Goal: Task Accomplishment & Management: Manage account settings

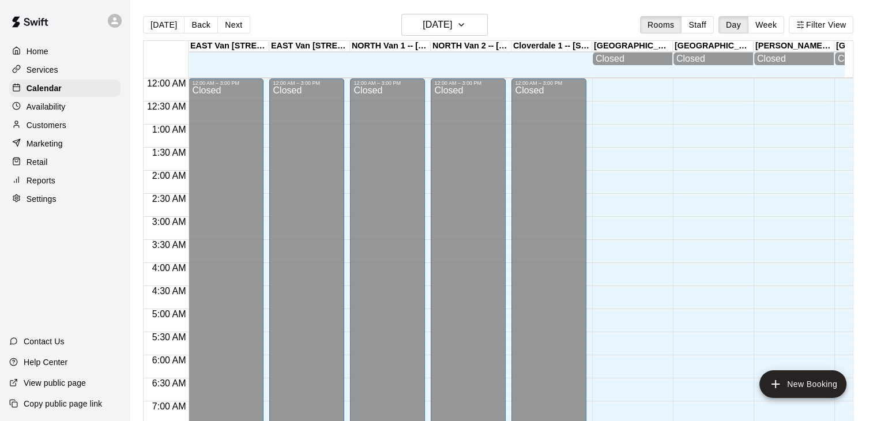
scroll to position [383, 0]
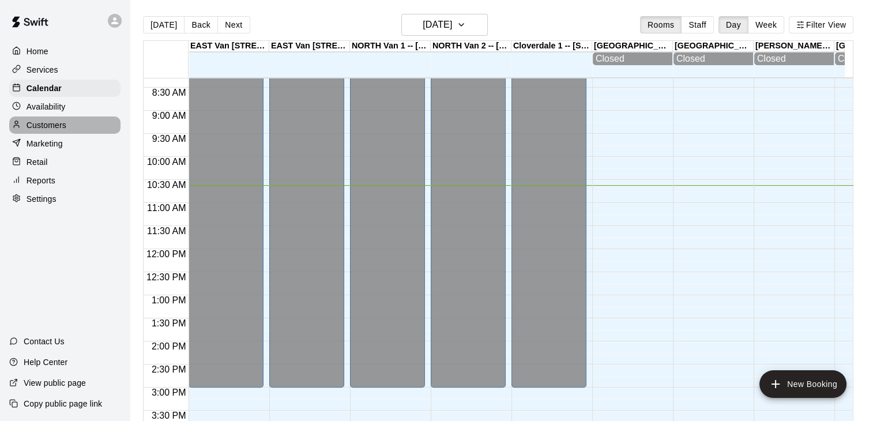
click at [59, 127] on p "Customers" at bounding box center [47, 125] width 40 height 12
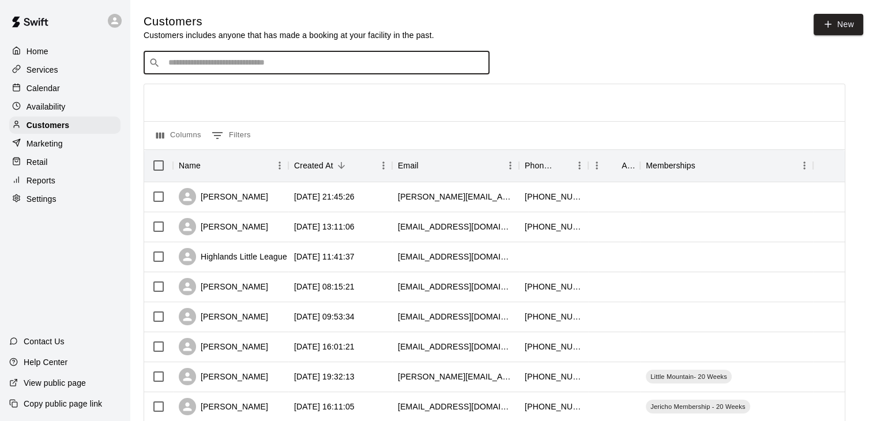
click at [193, 65] on input "Search customers by name or email" at bounding box center [324, 63] width 319 height 12
click at [254, 64] on input "**********" at bounding box center [316, 63] width 302 height 12
click at [254, 64] on input "*******" at bounding box center [316, 63] width 302 height 12
type input "*****"
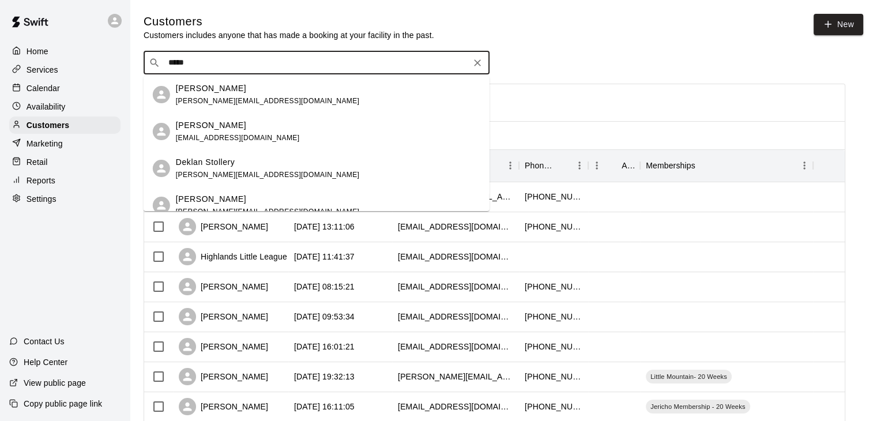
scroll to position [86, 0]
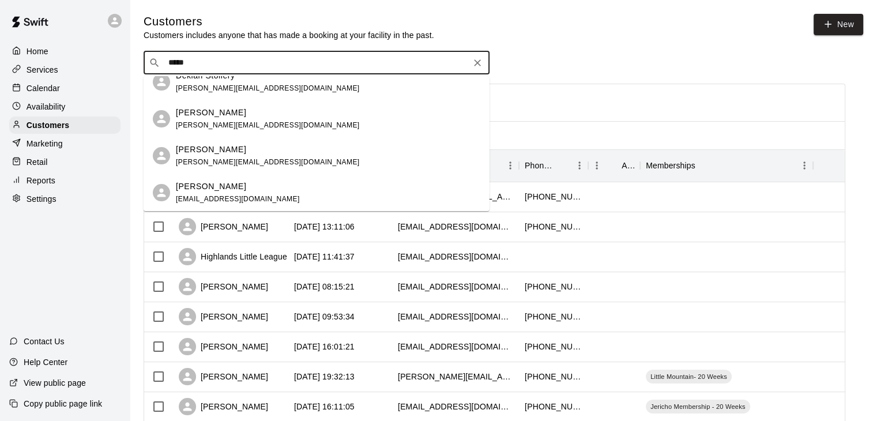
click at [239, 194] on div "Grayson Welsh alanadbrandson@gmail.com" at bounding box center [238, 192] width 124 height 25
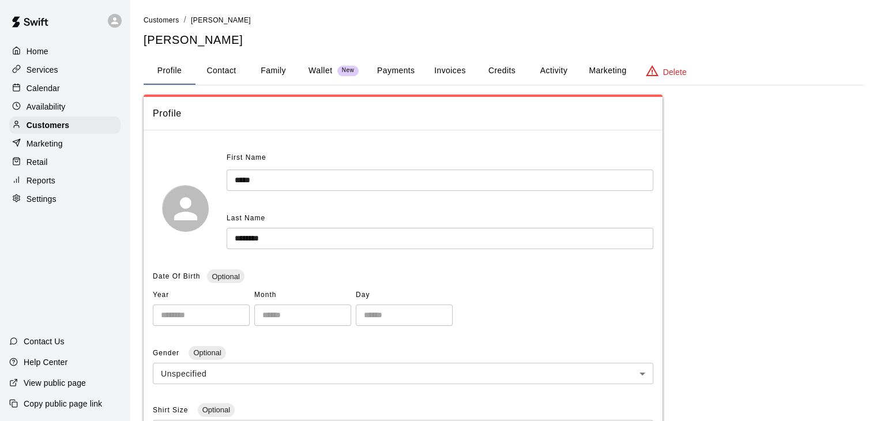
click at [270, 69] on button "Family" at bounding box center [273, 71] width 52 height 28
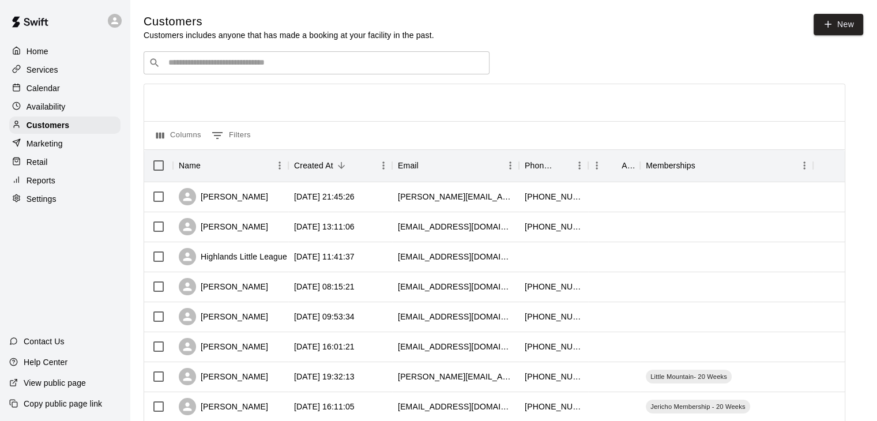
click at [252, 60] on input "Search customers by name or email" at bounding box center [324, 63] width 319 height 12
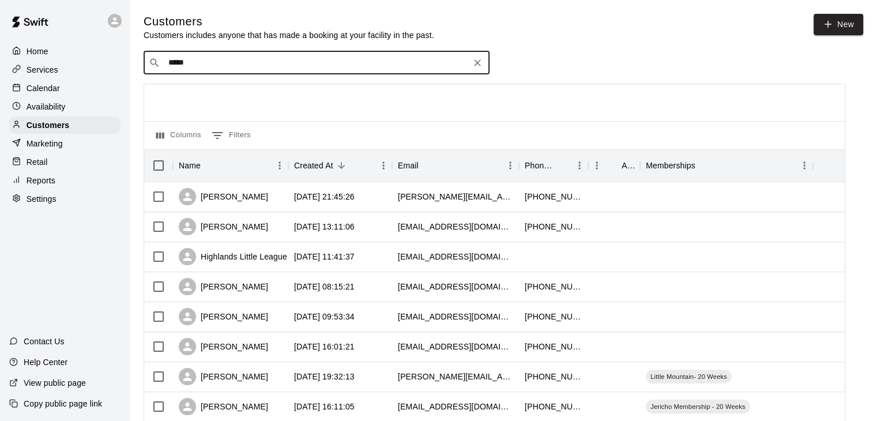
type input "******"
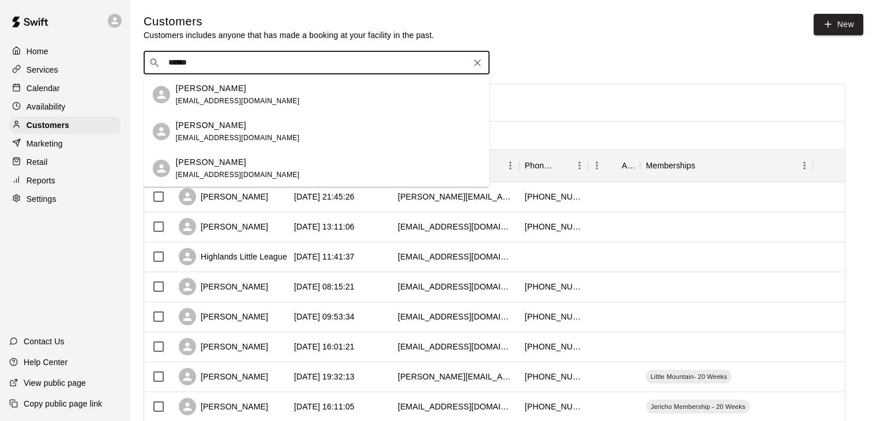
click at [243, 120] on div "Keiran McLean" at bounding box center [238, 125] width 124 height 12
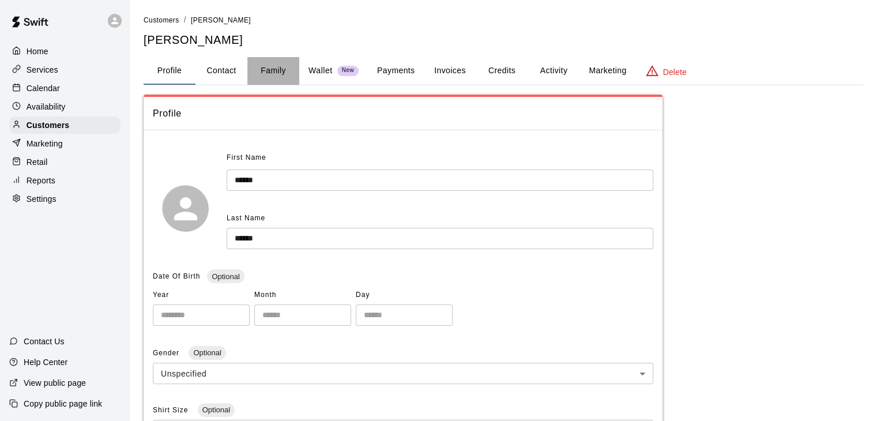
click at [270, 68] on button "Family" at bounding box center [273, 71] width 52 height 28
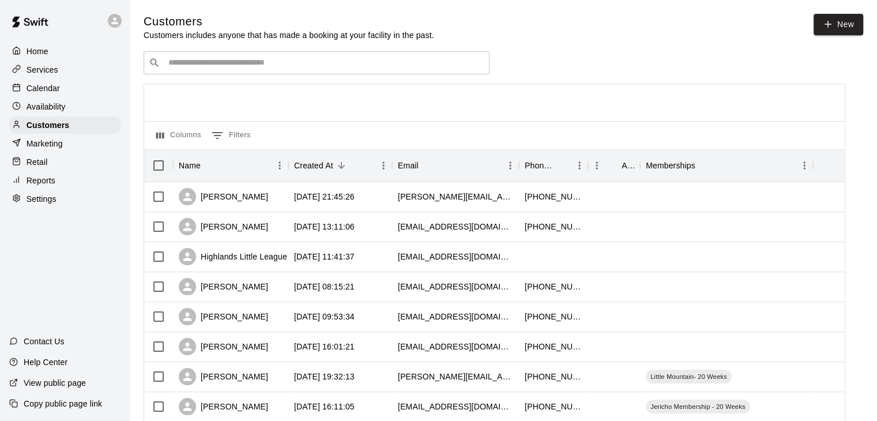
click at [209, 65] on input "Search customers by name or email" at bounding box center [324, 63] width 319 height 12
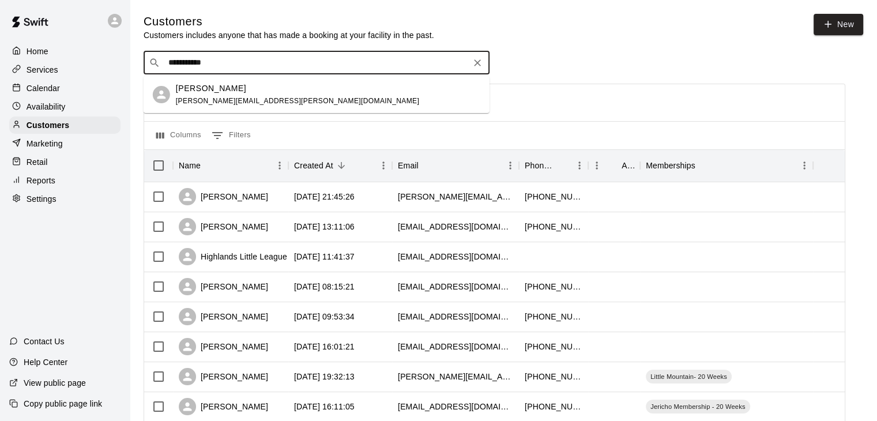
type input "**********"
click at [241, 97] on span "liane.walker@me.com" at bounding box center [297, 101] width 243 height 8
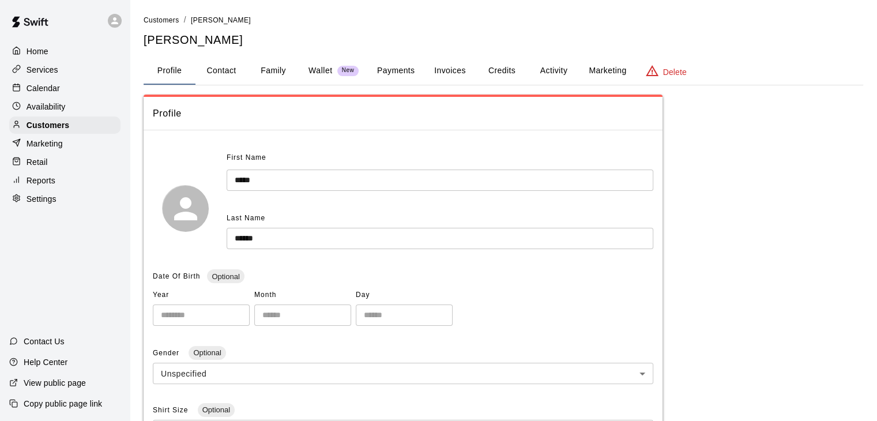
click at [272, 67] on button "Family" at bounding box center [273, 71] width 52 height 28
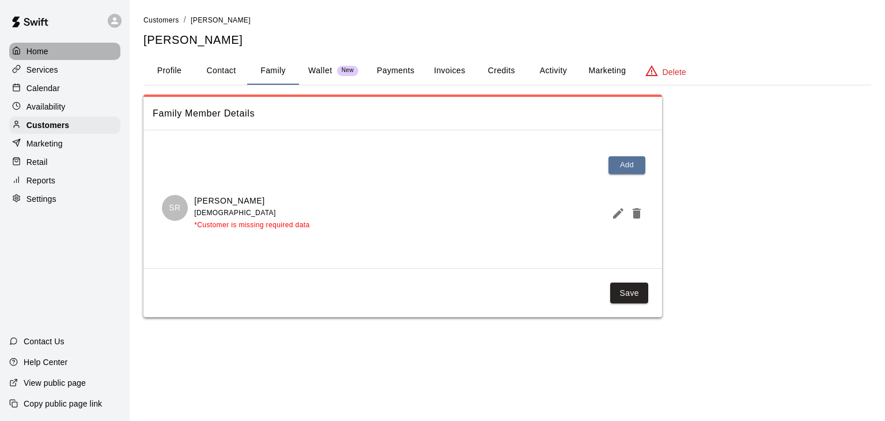
click at [56, 54] on div "Home" at bounding box center [64, 51] width 111 height 17
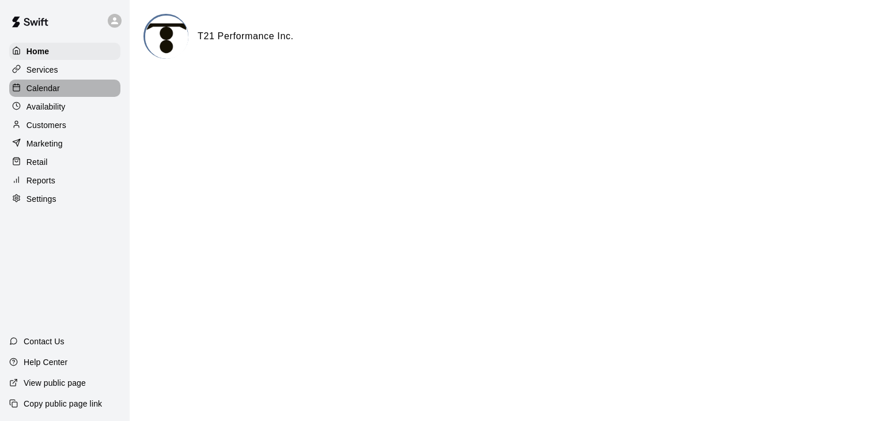
click at [60, 92] on div "Calendar" at bounding box center [64, 88] width 111 height 17
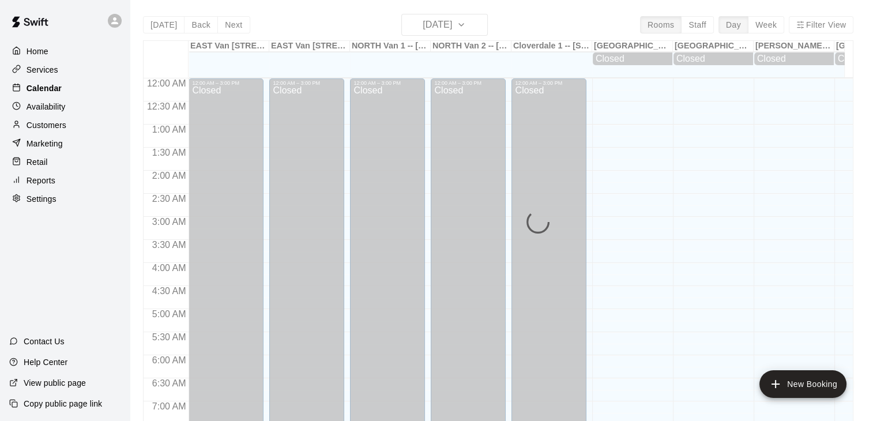
scroll to position [492, 0]
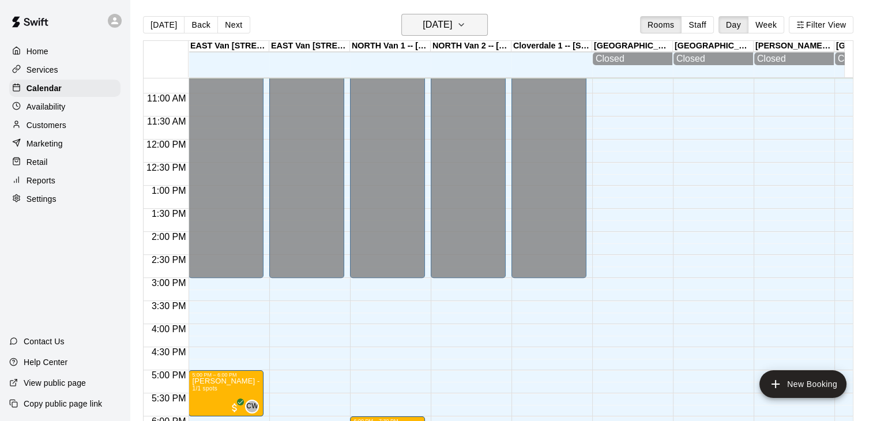
click at [488, 27] on button "Thursday Sep 11" at bounding box center [444, 25] width 86 height 22
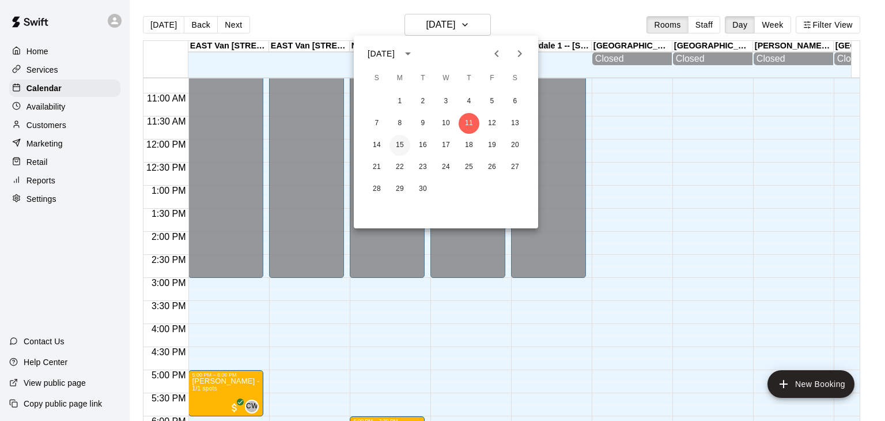
click at [399, 146] on button "15" at bounding box center [400, 145] width 21 height 21
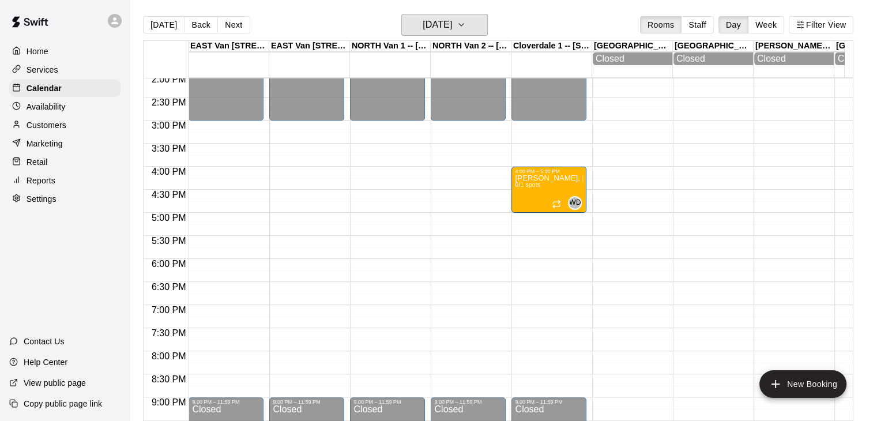
scroll to position [648, 0]
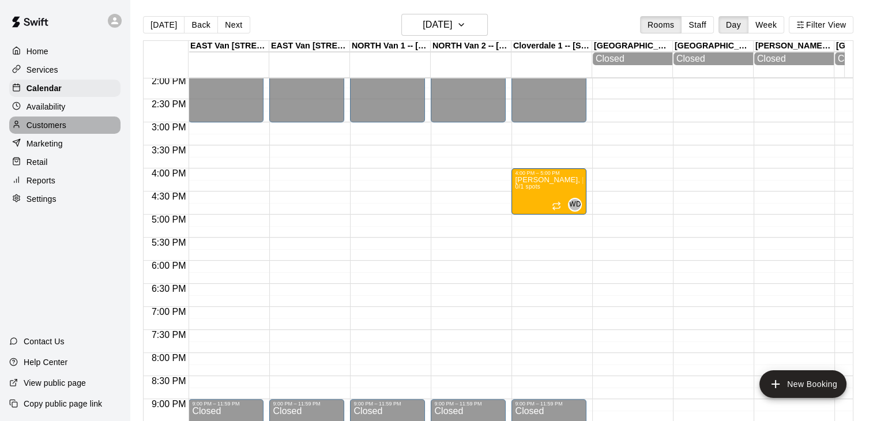
click at [52, 125] on p "Customers" at bounding box center [47, 125] width 40 height 12
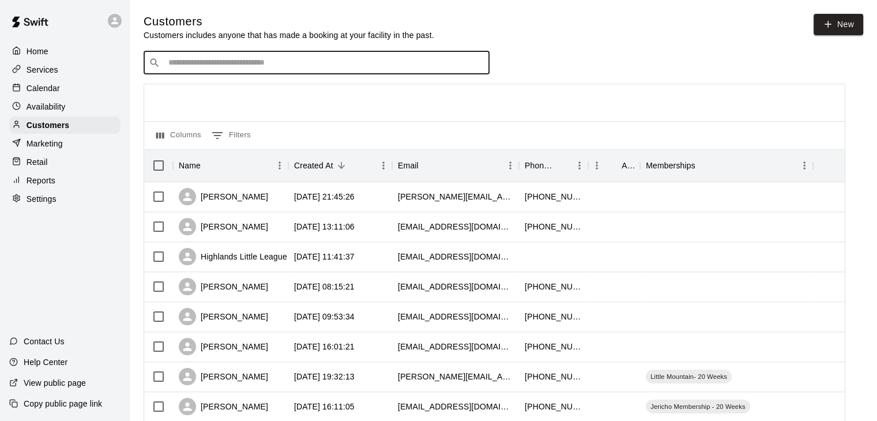
click at [231, 69] on input "Search customers by name or email" at bounding box center [324, 63] width 319 height 12
type input "****"
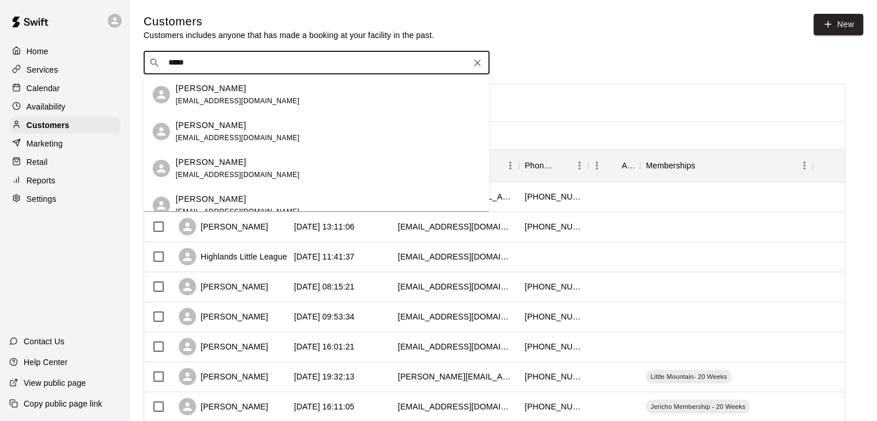
click at [223, 197] on div "CHEN TAN" at bounding box center [238, 199] width 124 height 12
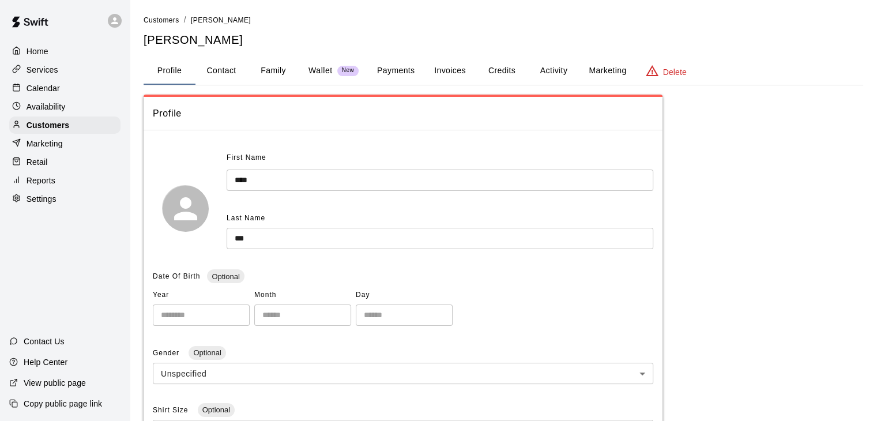
click at [277, 70] on button "Family" at bounding box center [273, 71] width 52 height 28
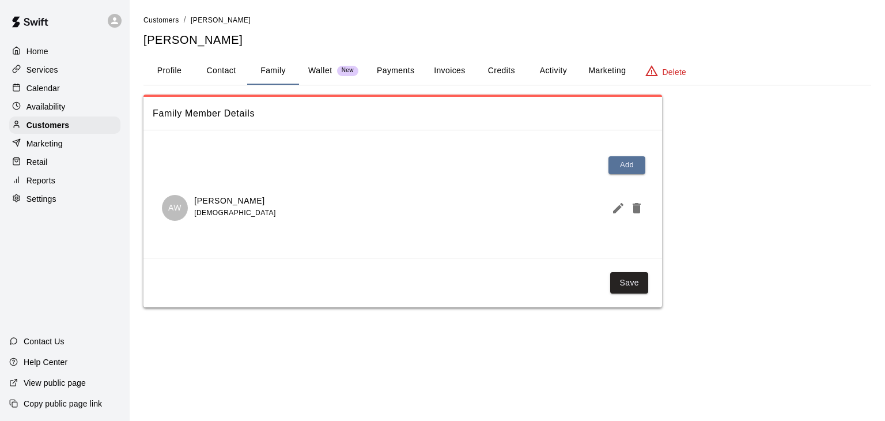
click at [59, 94] on p "Calendar" at bounding box center [43, 88] width 33 height 12
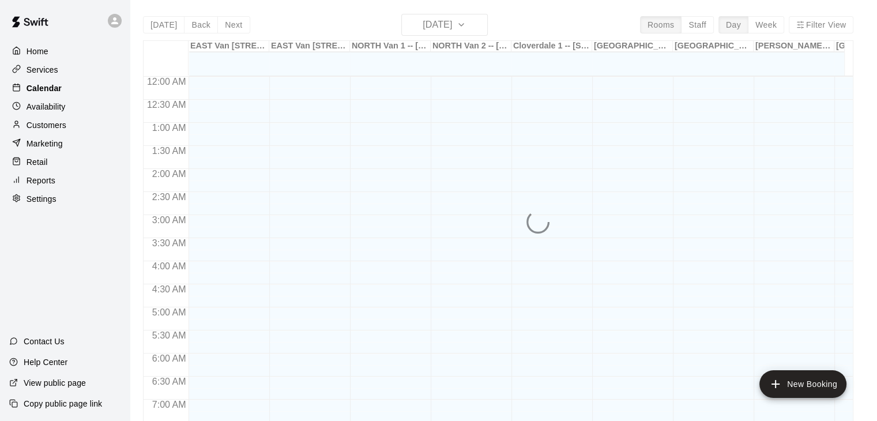
scroll to position [511, 0]
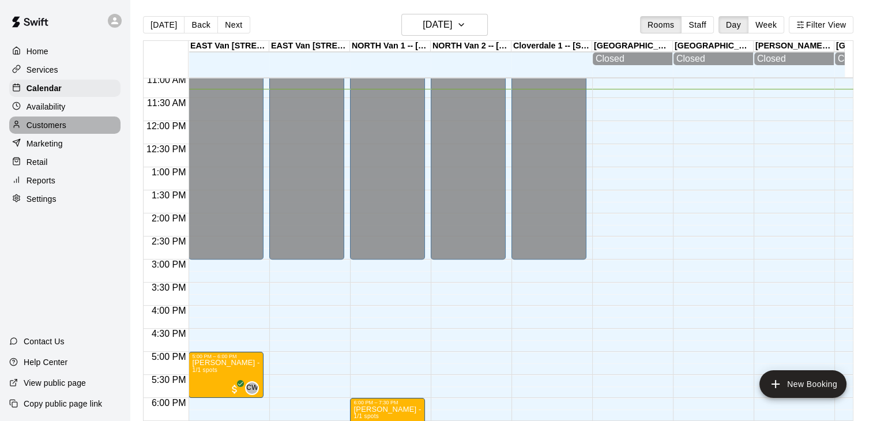
click at [55, 131] on p "Customers" at bounding box center [47, 125] width 40 height 12
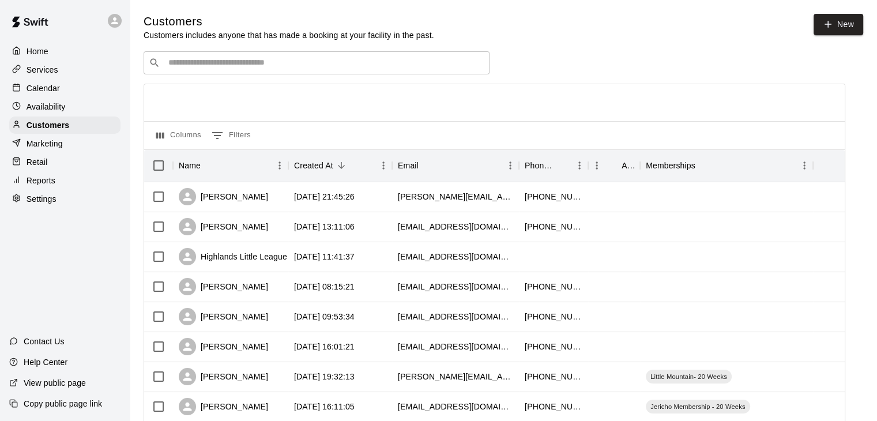
click at [269, 65] on input "Search customers by name or email" at bounding box center [324, 63] width 319 height 12
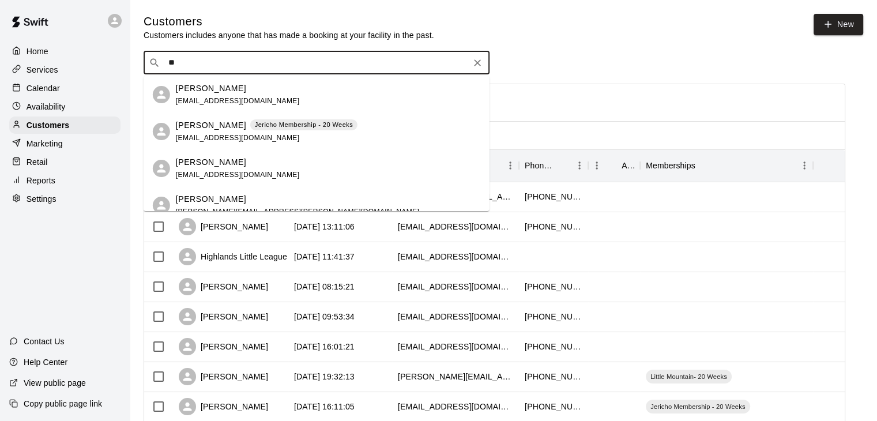
type input "*"
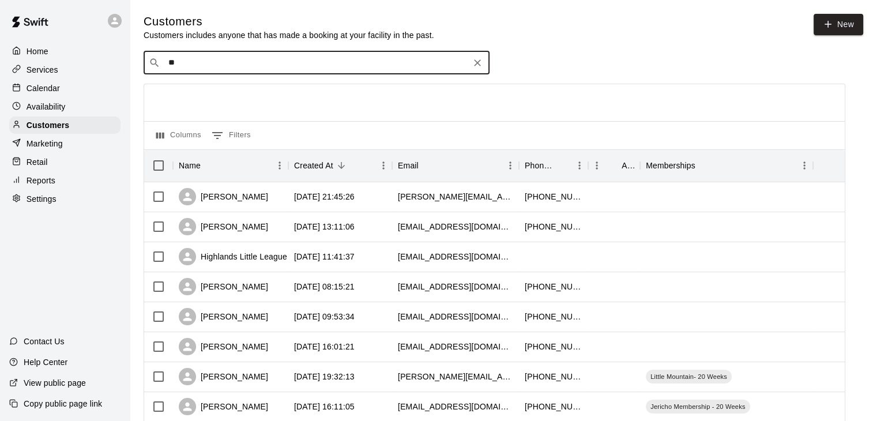
type input "*"
